Goal: Information Seeking & Learning: Check status

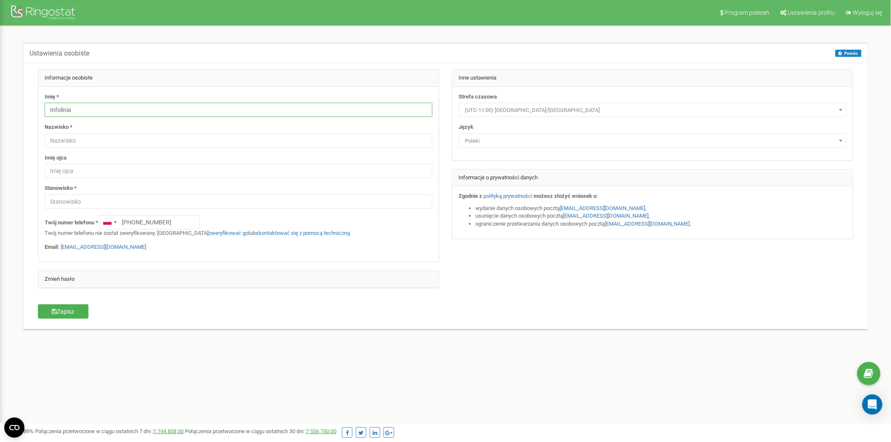
click at [129, 108] on input "Infolinia" at bounding box center [239, 110] width 388 height 14
click at [131, 135] on input "text" at bounding box center [239, 140] width 388 height 14
drag, startPoint x: 35, startPoint y: 308, endPoint x: 49, endPoint y: 306, distance: 14.0
click at [35, 308] on div "Zapisz" at bounding box center [101, 312] width 138 height 16
click at [61, 307] on button "Zapisz" at bounding box center [63, 311] width 51 height 14
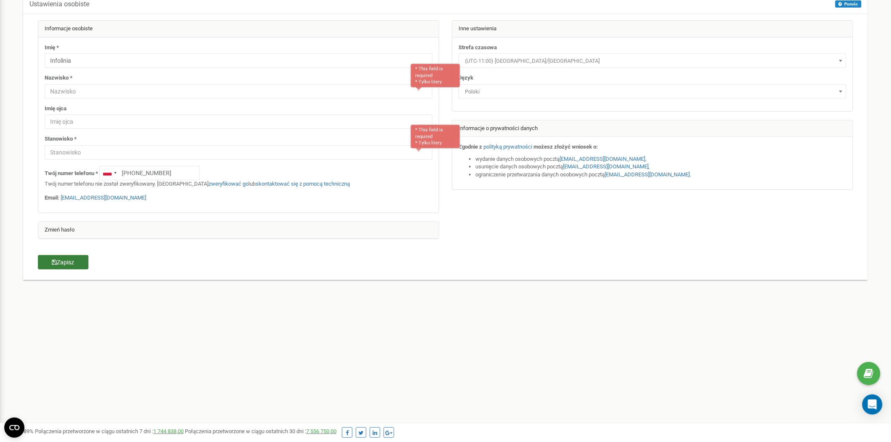
scroll to position [63, 0]
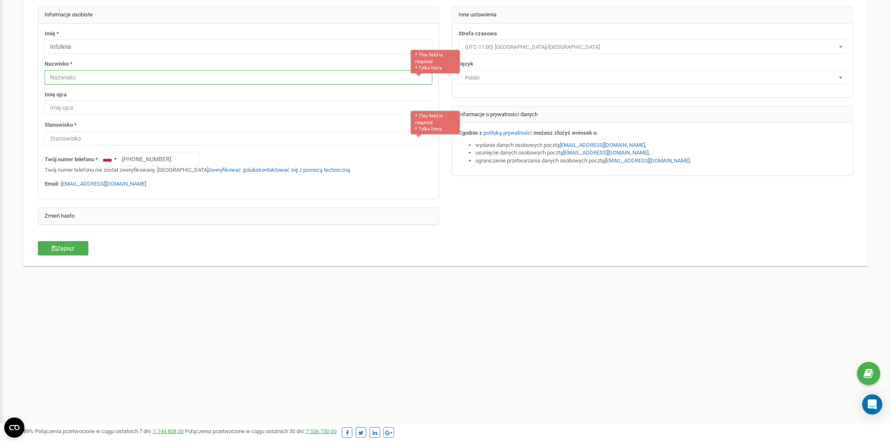
click at [347, 83] on input "text" at bounding box center [239, 77] width 388 height 14
type input "Dream Apart"
click at [189, 141] on input "text" at bounding box center [239, 138] width 388 height 14
type input "Kierownik"
click at [67, 250] on button "Zapisz" at bounding box center [63, 248] width 51 height 14
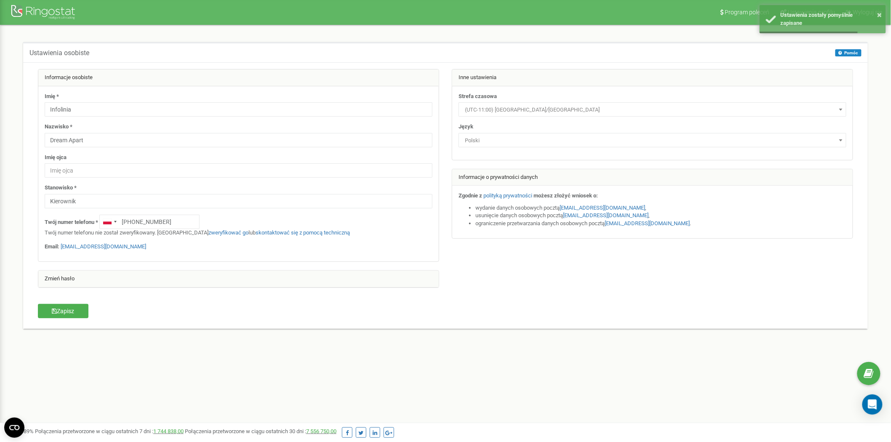
scroll to position [0, 0]
click at [878, 13] on button "×" at bounding box center [879, 15] width 5 height 12
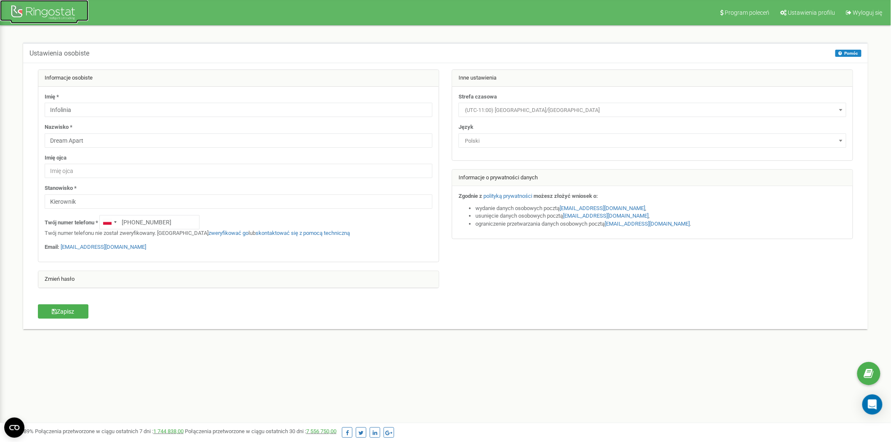
click at [43, 15] on div at bounding box center [44, 13] width 67 height 20
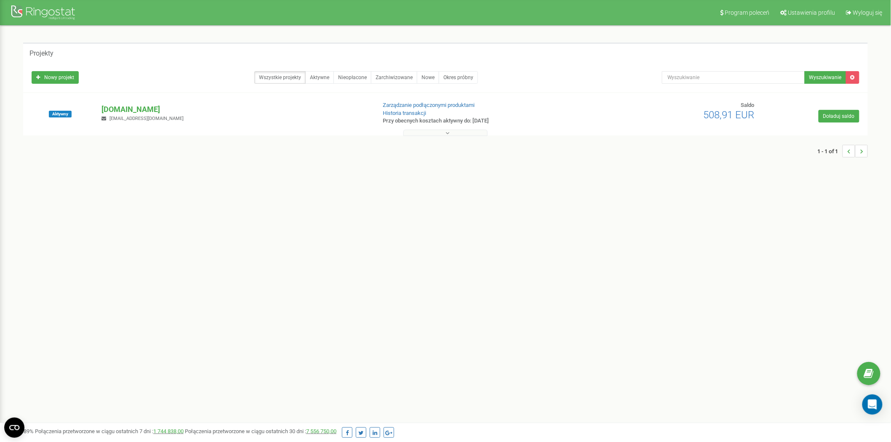
click at [439, 133] on button at bounding box center [445, 133] width 84 height 6
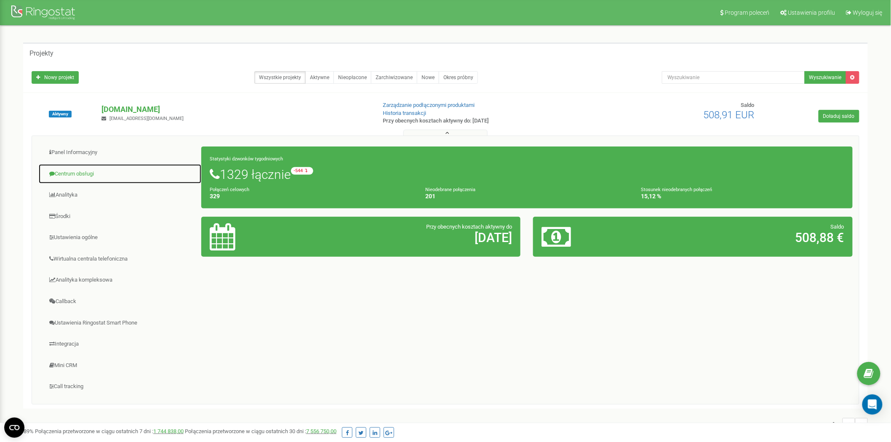
click at [84, 172] on link "Centrum obsługi" at bounding box center [119, 174] width 163 height 21
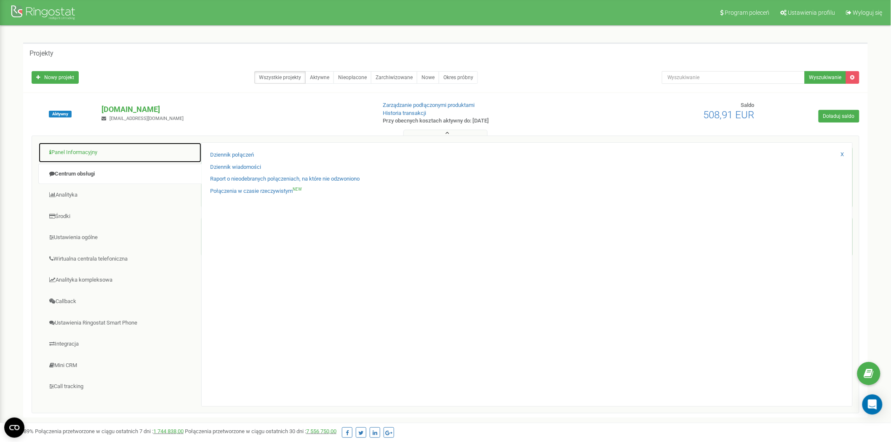
click at [80, 152] on link "Panel Informacyjny" at bounding box center [119, 152] width 163 height 21
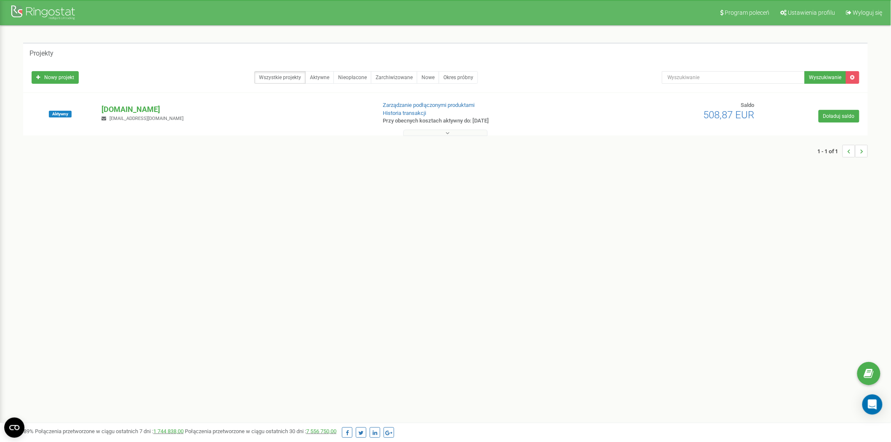
click at [441, 135] on button at bounding box center [445, 133] width 84 height 6
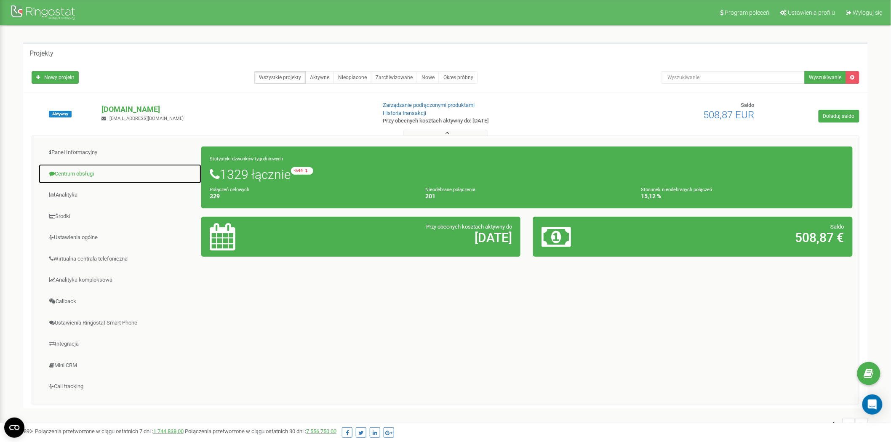
click at [88, 173] on link "Centrum obsługi" at bounding box center [119, 174] width 163 height 21
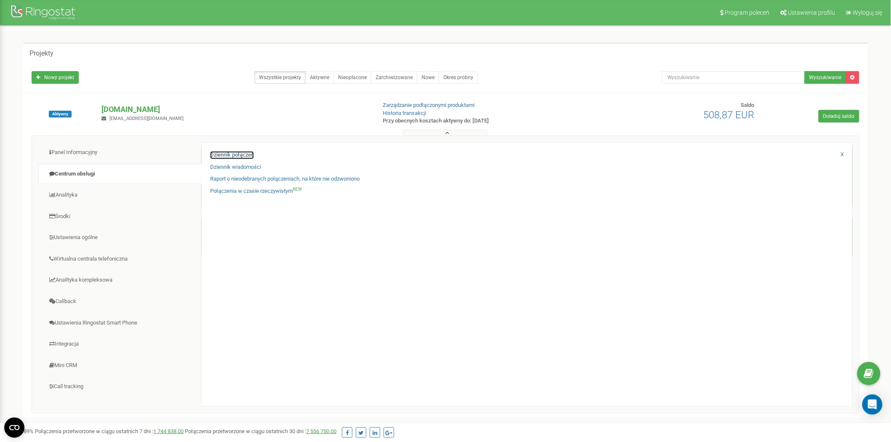
click at [241, 153] on link "Dziennik połączeń" at bounding box center [232, 155] width 44 height 8
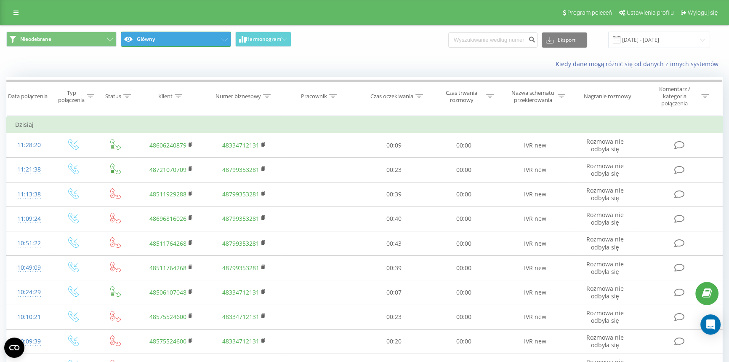
click at [188, 43] on button "Główny" at bounding box center [176, 39] width 110 height 15
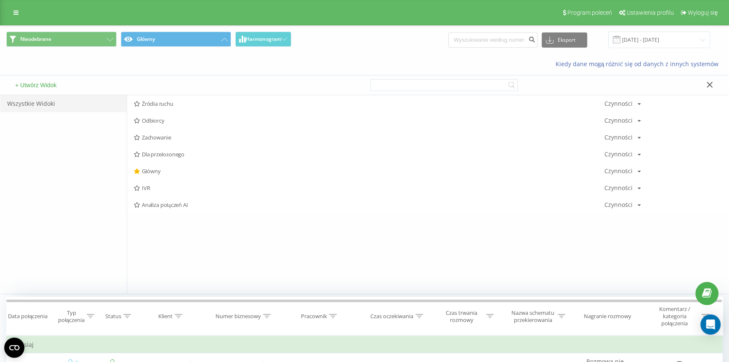
click at [147, 185] on span "IVR" at bounding box center [369, 188] width 471 height 6
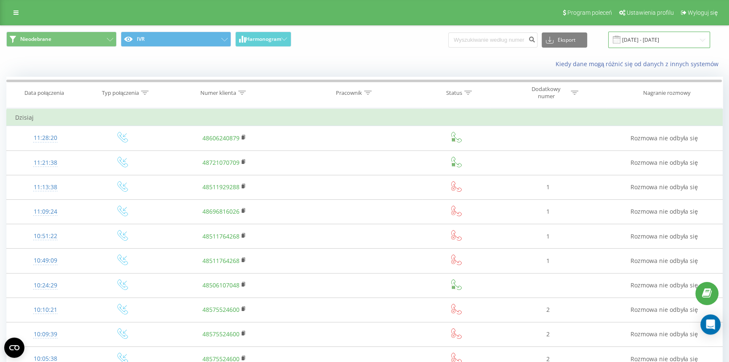
click at [641, 41] on input "20.07.2025 - 20.08.2025" at bounding box center [659, 40] width 102 height 16
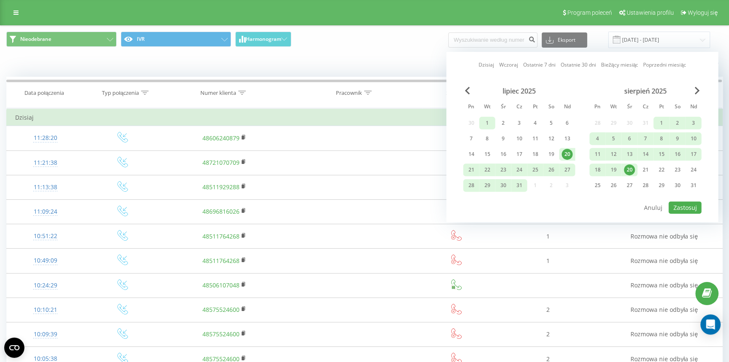
click at [484, 120] on div "1" at bounding box center [486, 122] width 11 height 11
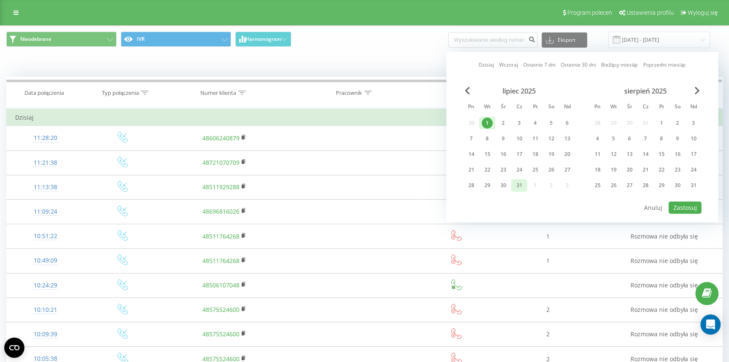
click at [519, 185] on div "31" at bounding box center [518, 185] width 11 height 11
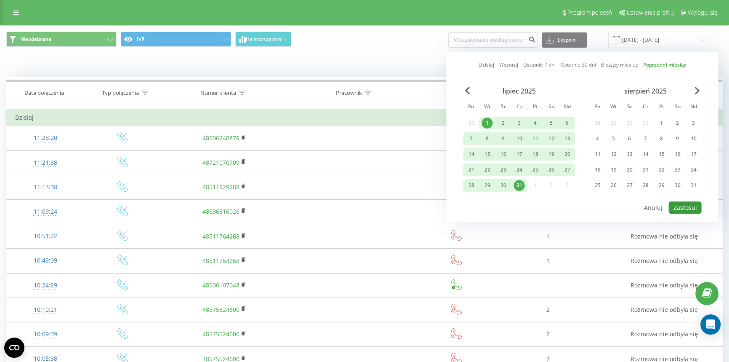
click at [685, 205] on button "Zastosuj" at bounding box center [684, 207] width 33 height 12
type input "01.07.2025 - 31.07.2025"
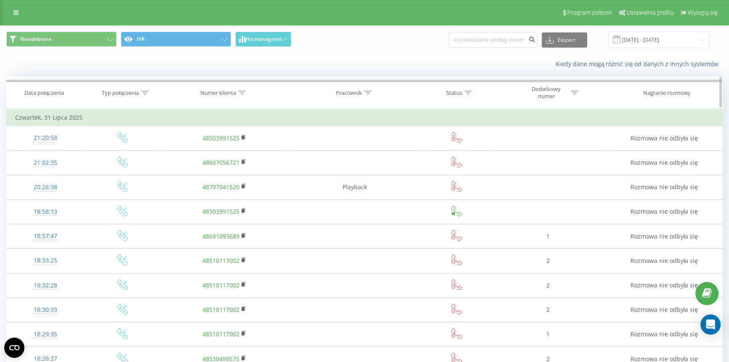
click at [242, 93] on icon at bounding box center [242, 92] width 8 height 4
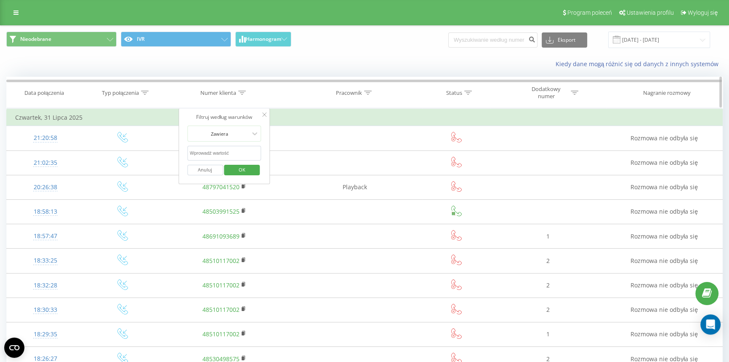
click at [358, 87] on th "Pracownik" at bounding box center [355, 92] width 136 height 31
click at [366, 91] on icon at bounding box center [368, 92] width 8 height 4
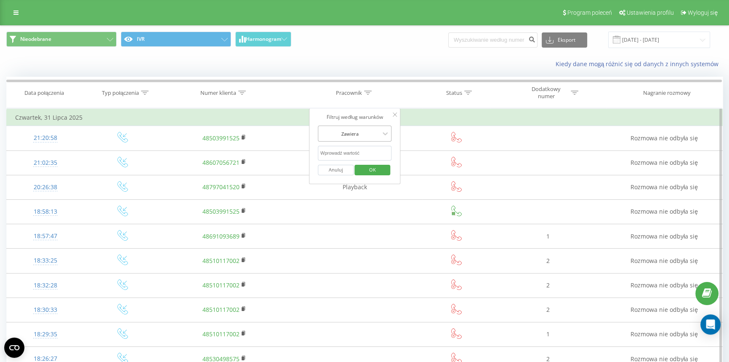
click at [379, 134] on div at bounding box center [350, 134] width 60 height 8
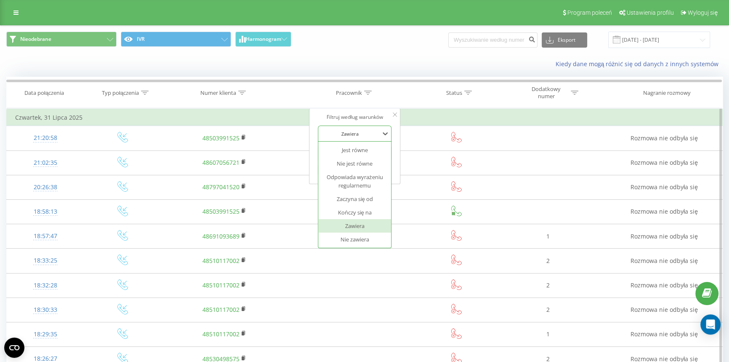
click at [379, 134] on div at bounding box center [350, 134] width 60 height 8
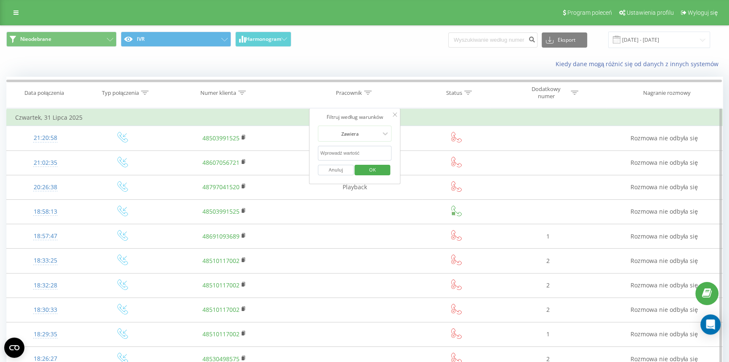
click at [358, 152] on input "text" at bounding box center [355, 153] width 74 height 15
type input "iwona"
click at [377, 172] on span "OK" at bounding box center [373, 169] width 24 height 13
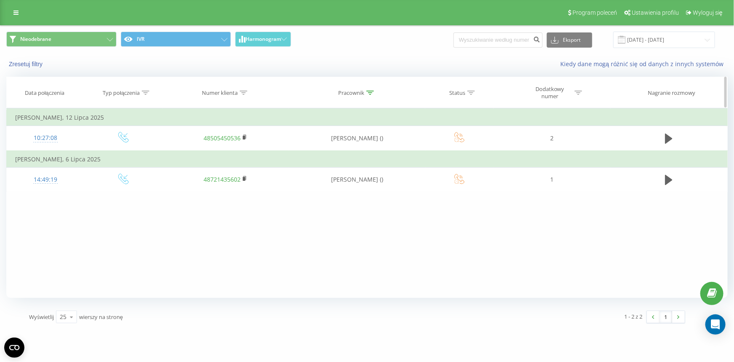
click at [576, 94] on icon at bounding box center [579, 92] width 8 height 4
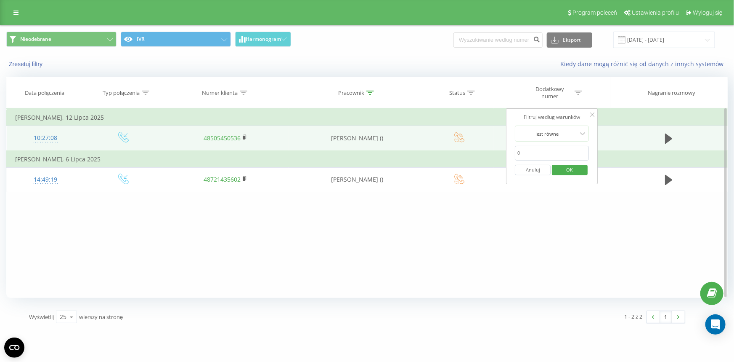
drag, startPoint x: 539, startPoint y: 149, endPoint x: 487, endPoint y: 149, distance: 51.8
click at [487, 149] on table "Filtruj według warunków Jest równe Wprowadź wartość Anuluj OK Filtruj według wa…" at bounding box center [367, 150] width 722 height 84
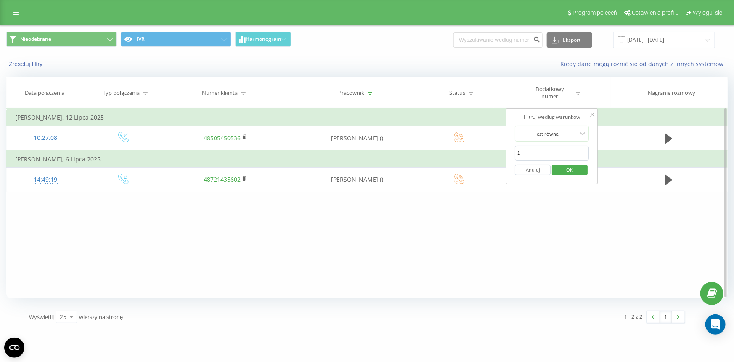
type input "1"
click at [569, 172] on span "OK" at bounding box center [570, 169] width 24 height 13
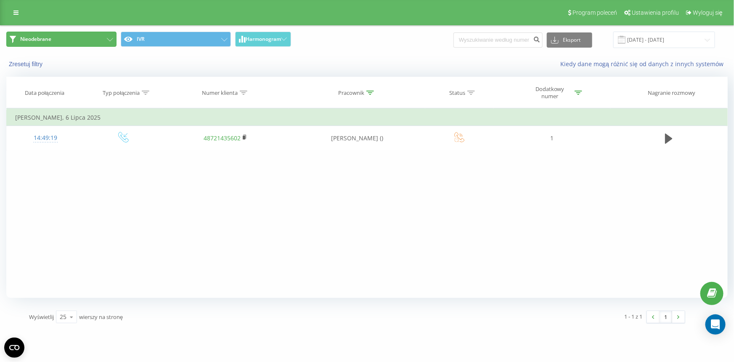
click at [87, 41] on button "Nieodebrane" at bounding box center [61, 39] width 110 height 15
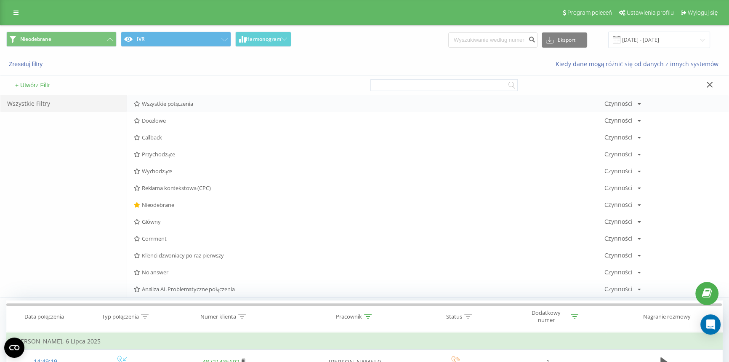
click at [174, 102] on span "Wszystkie połączenia" at bounding box center [369, 104] width 471 height 6
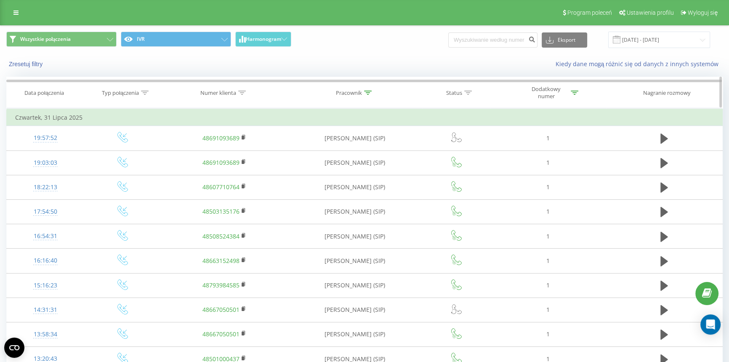
click at [362, 95] on div "Pracownik" at bounding box center [349, 92] width 26 height 7
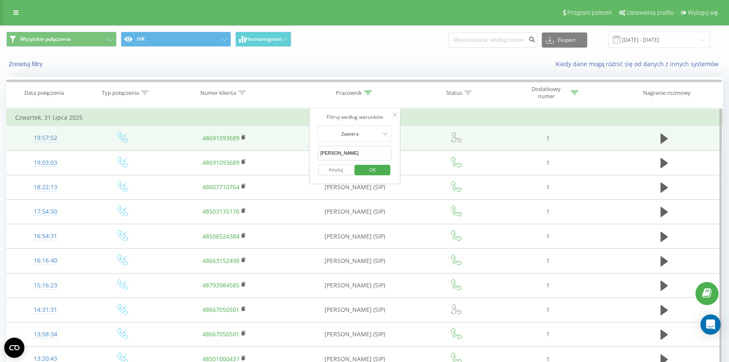
drag, startPoint x: 336, startPoint y: 151, endPoint x: 289, endPoint y: 144, distance: 47.3
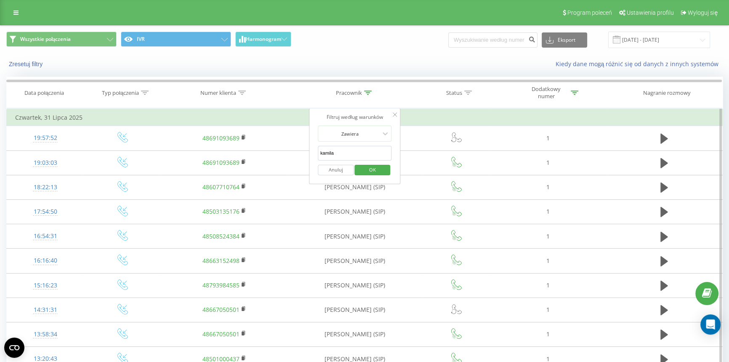
click at [367, 165] on span "OK" at bounding box center [373, 169] width 24 height 13
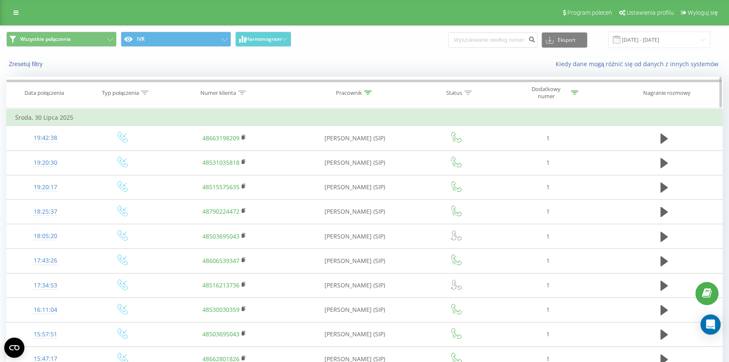
click at [362, 90] on div "Pracownik" at bounding box center [354, 92] width 36 height 7
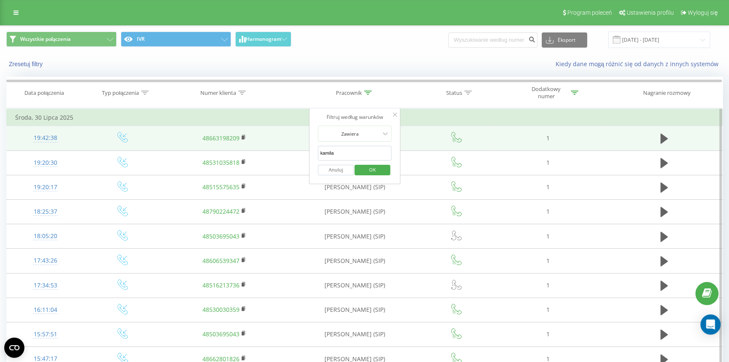
drag, startPoint x: 350, startPoint y: 156, endPoint x: 288, endPoint y: 149, distance: 62.7
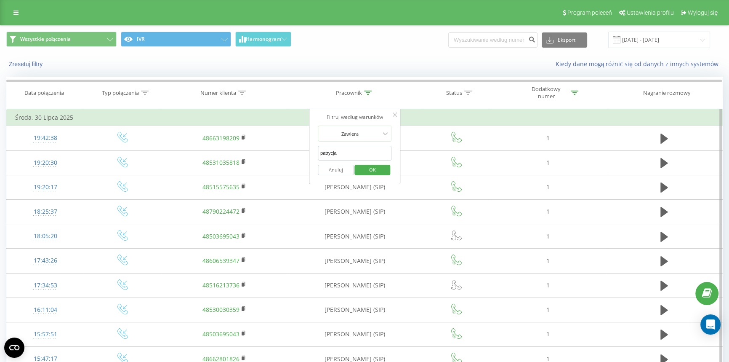
click at [376, 169] on span "OK" at bounding box center [373, 169] width 24 height 13
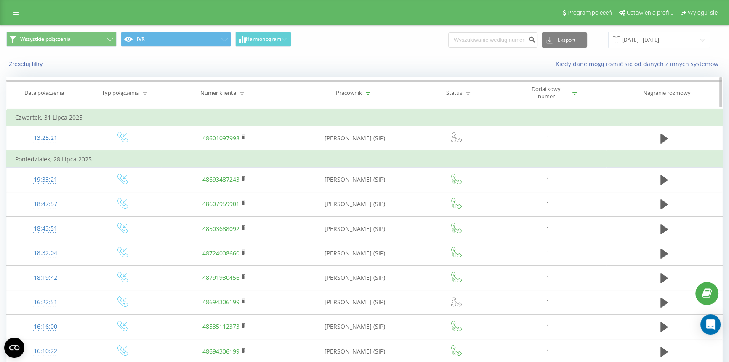
click at [364, 93] on icon at bounding box center [368, 92] width 8 height 4
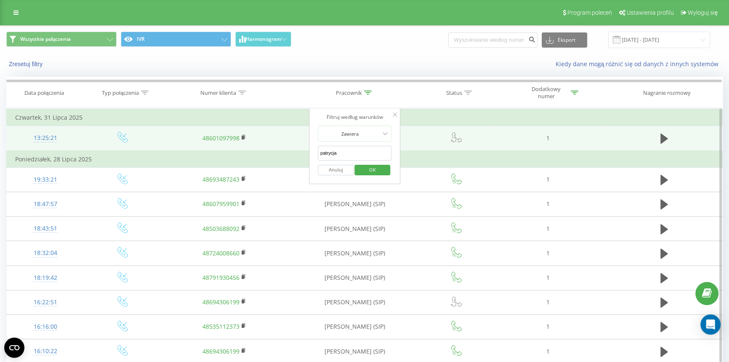
drag, startPoint x: 351, startPoint y: 152, endPoint x: 261, endPoint y: 146, distance: 90.2
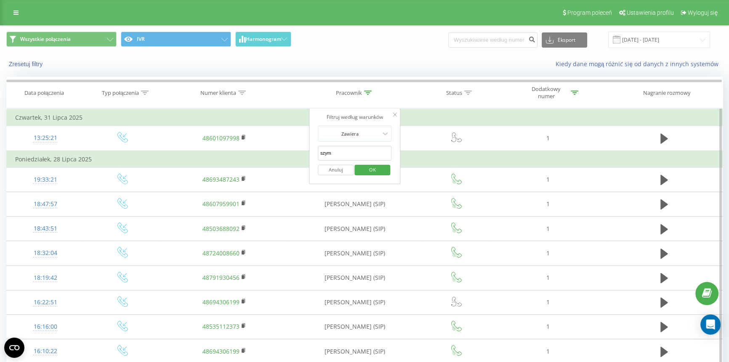
type input "szymon"
click at [364, 170] on span "OK" at bounding box center [373, 169] width 24 height 13
